Goal: Transaction & Acquisition: Purchase product/service

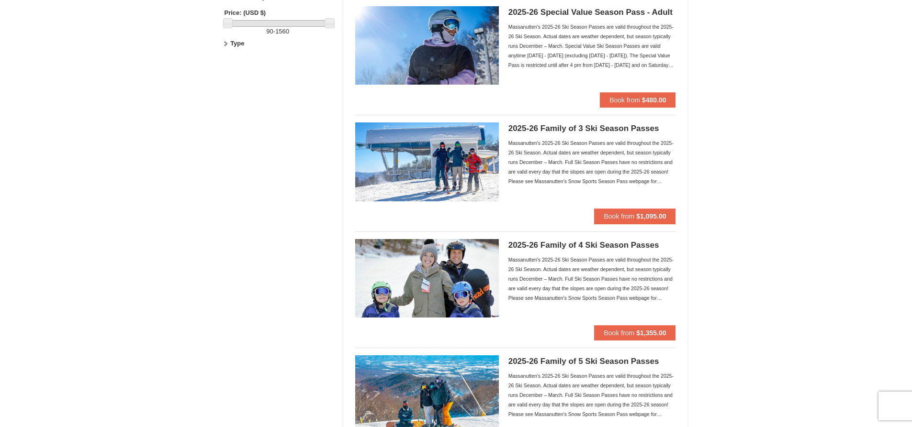
scroll to position [591, 0]
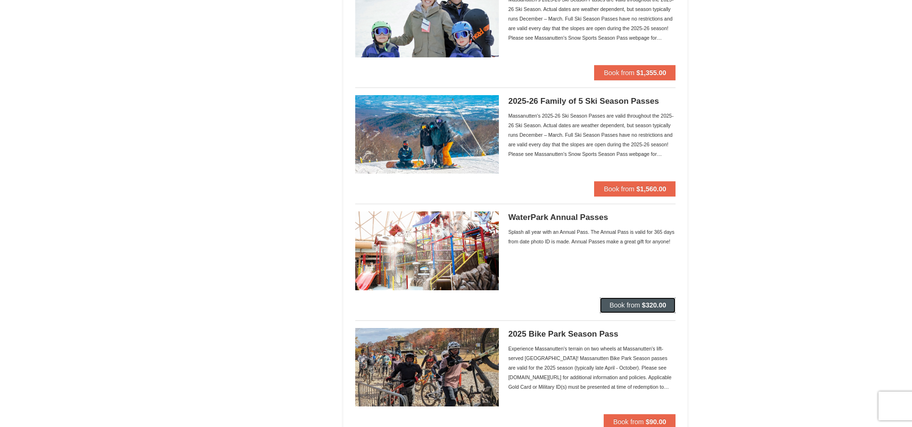
click at [607, 311] on button "Book from $320.00" at bounding box center [638, 305] width 76 height 15
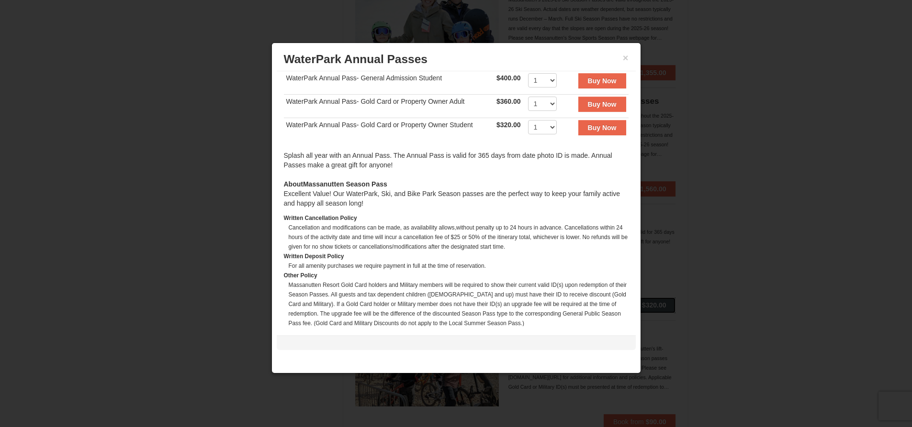
scroll to position [185, 0]
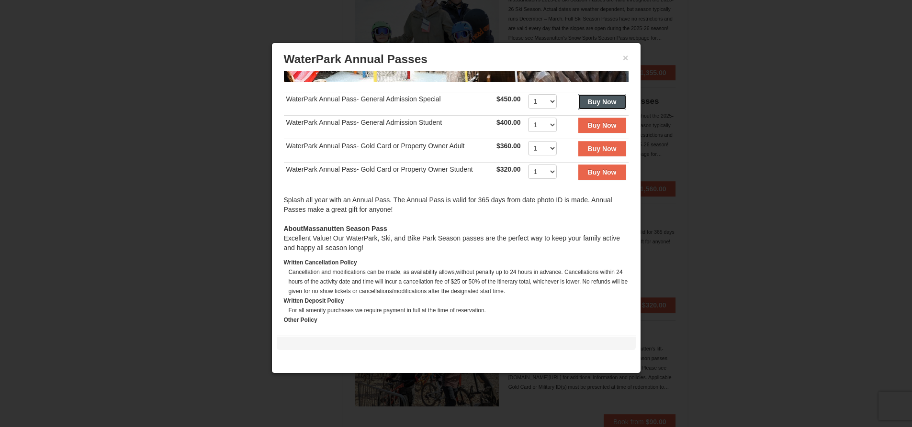
click at [608, 100] on strong "Buy Now" at bounding box center [602, 102] width 29 height 8
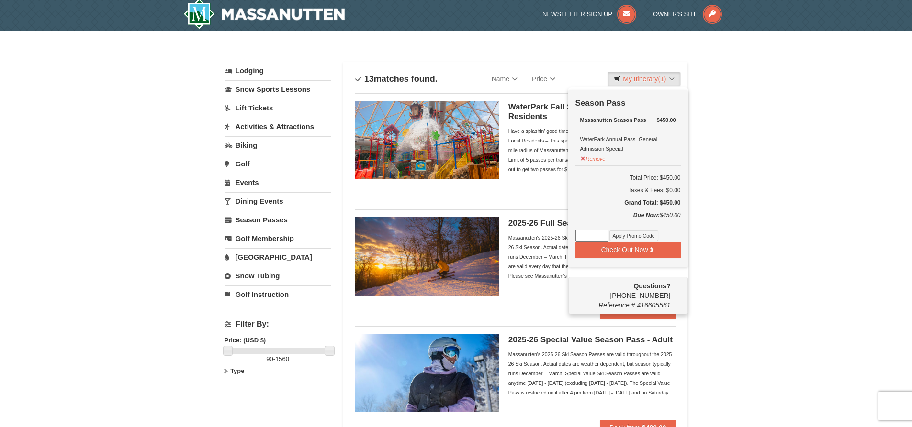
scroll to position [3, 0]
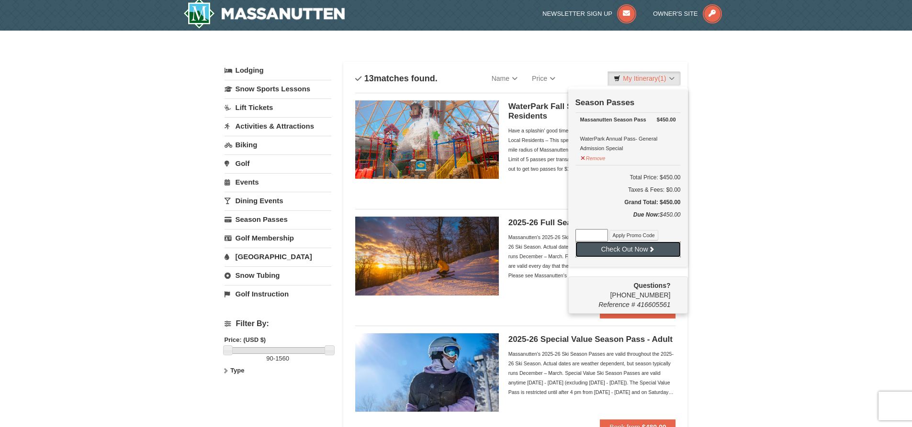
click at [610, 249] on button "Check Out Now" at bounding box center [627, 249] width 105 height 15
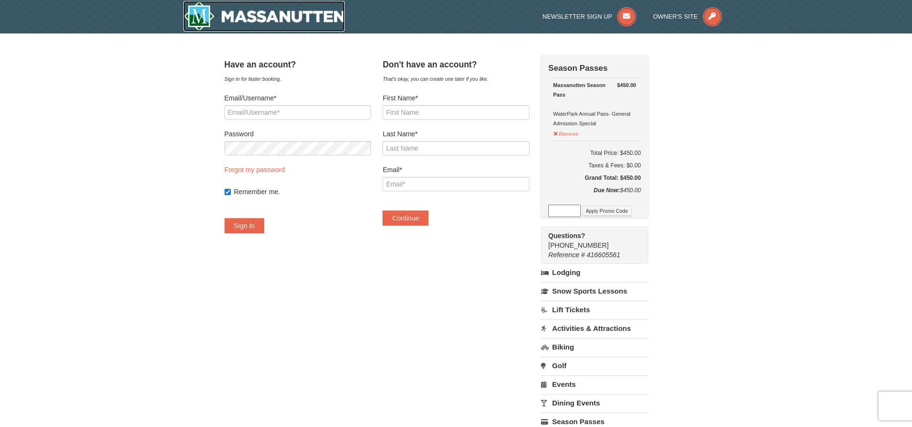
click at [222, 16] on img at bounding box center [264, 16] width 162 height 31
